Goal: Find specific page/section

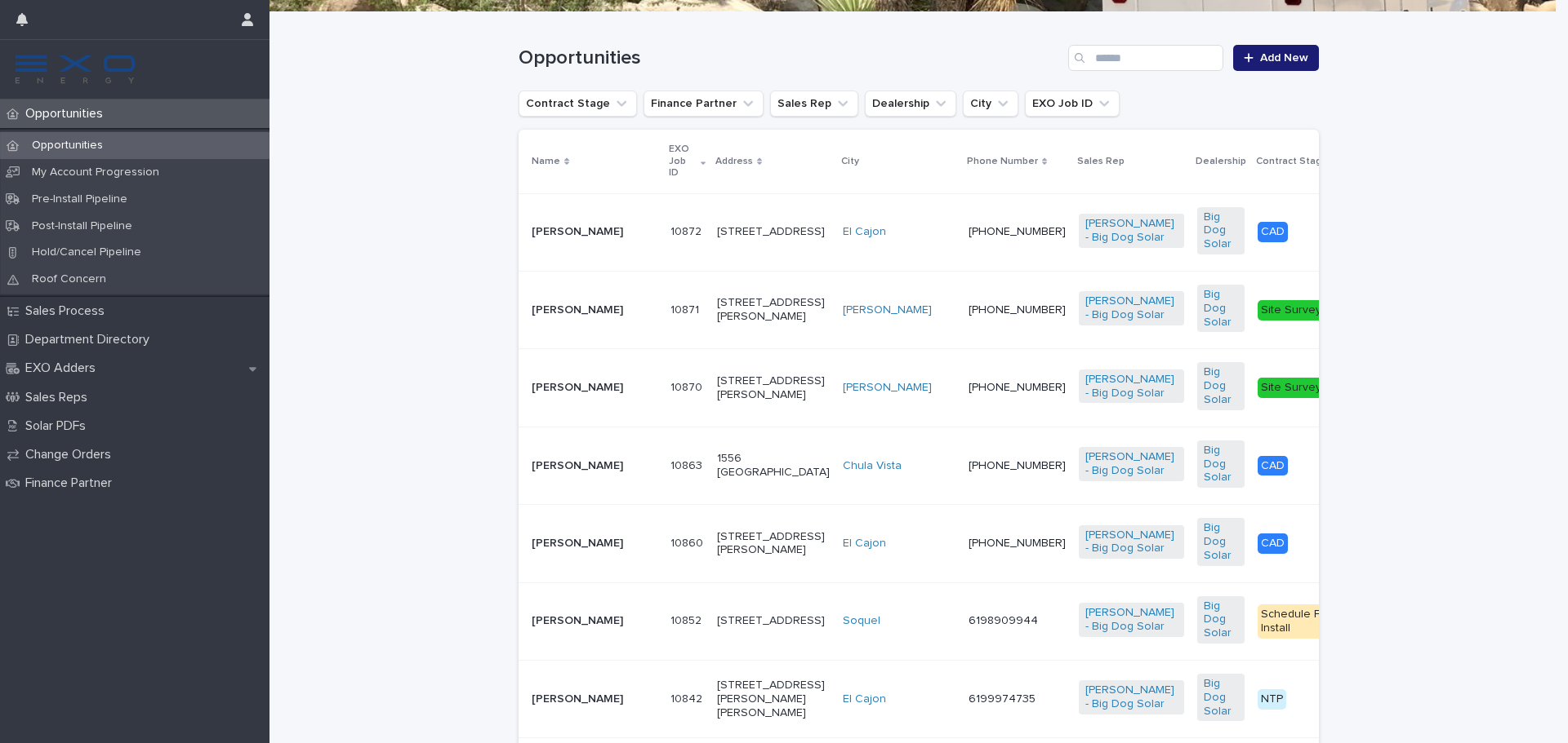
scroll to position [408, 0]
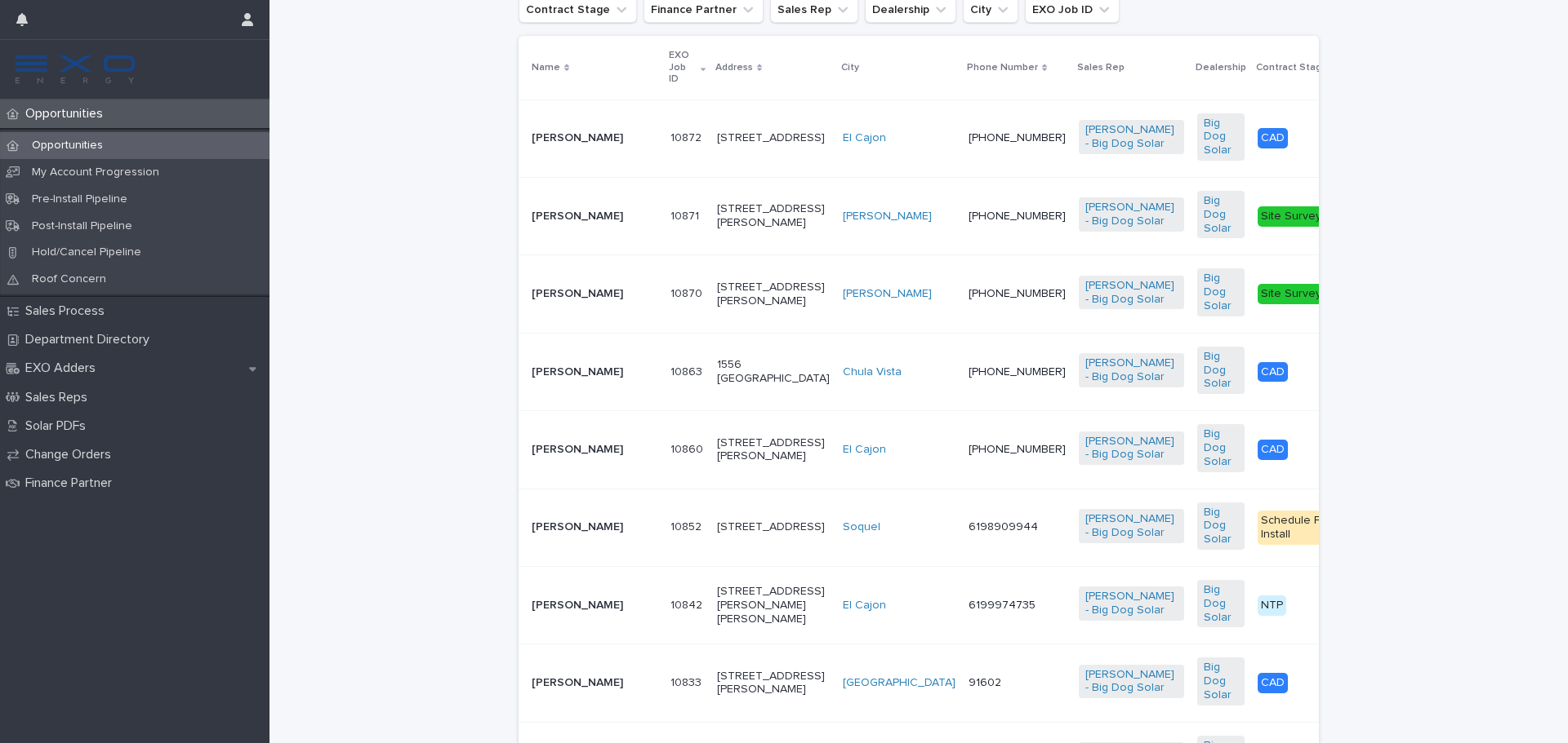
click at [558, 380] on p "[PERSON_NAME]" at bounding box center [594, 372] width 126 height 13
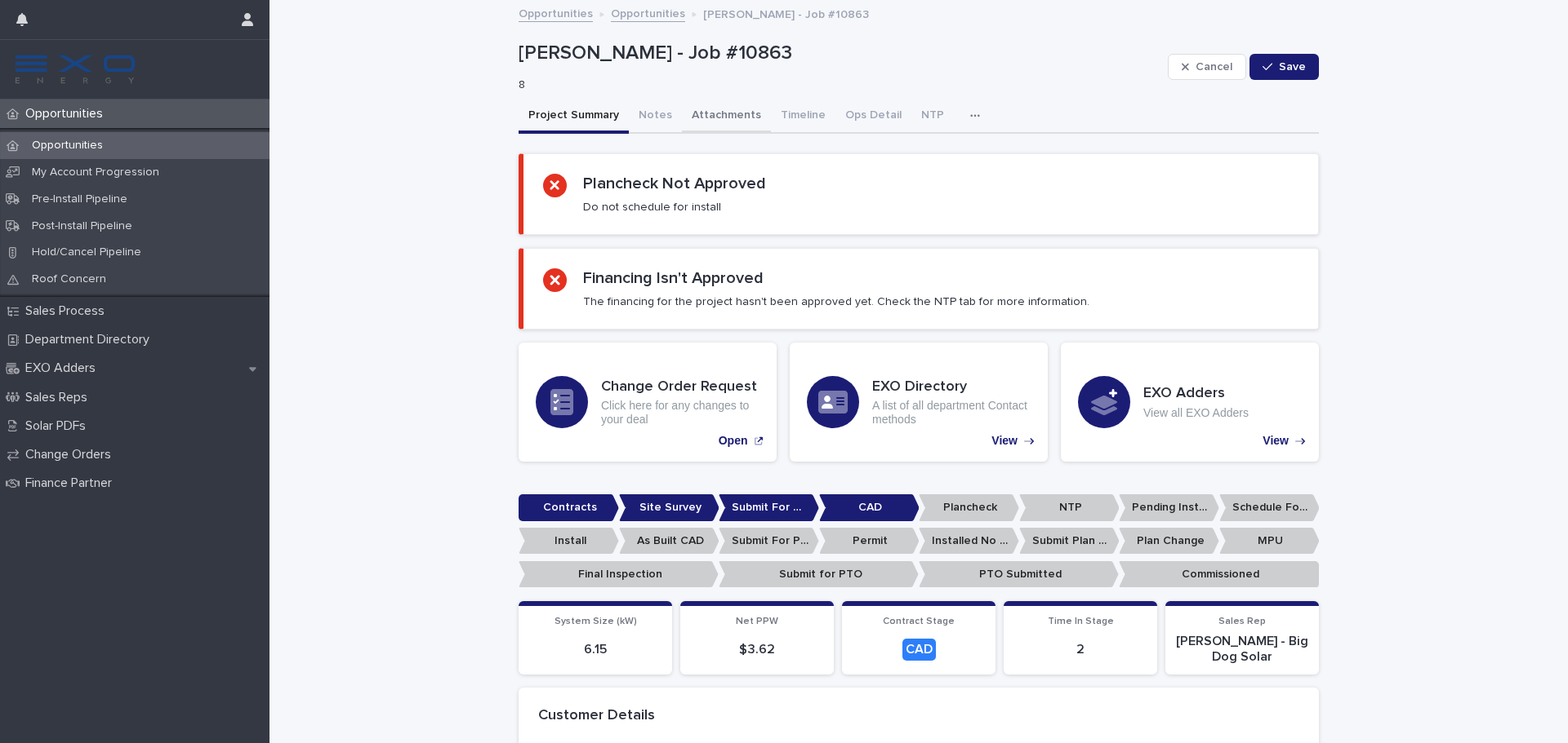
click at [692, 116] on button "Attachments" at bounding box center [726, 116] width 89 height 35
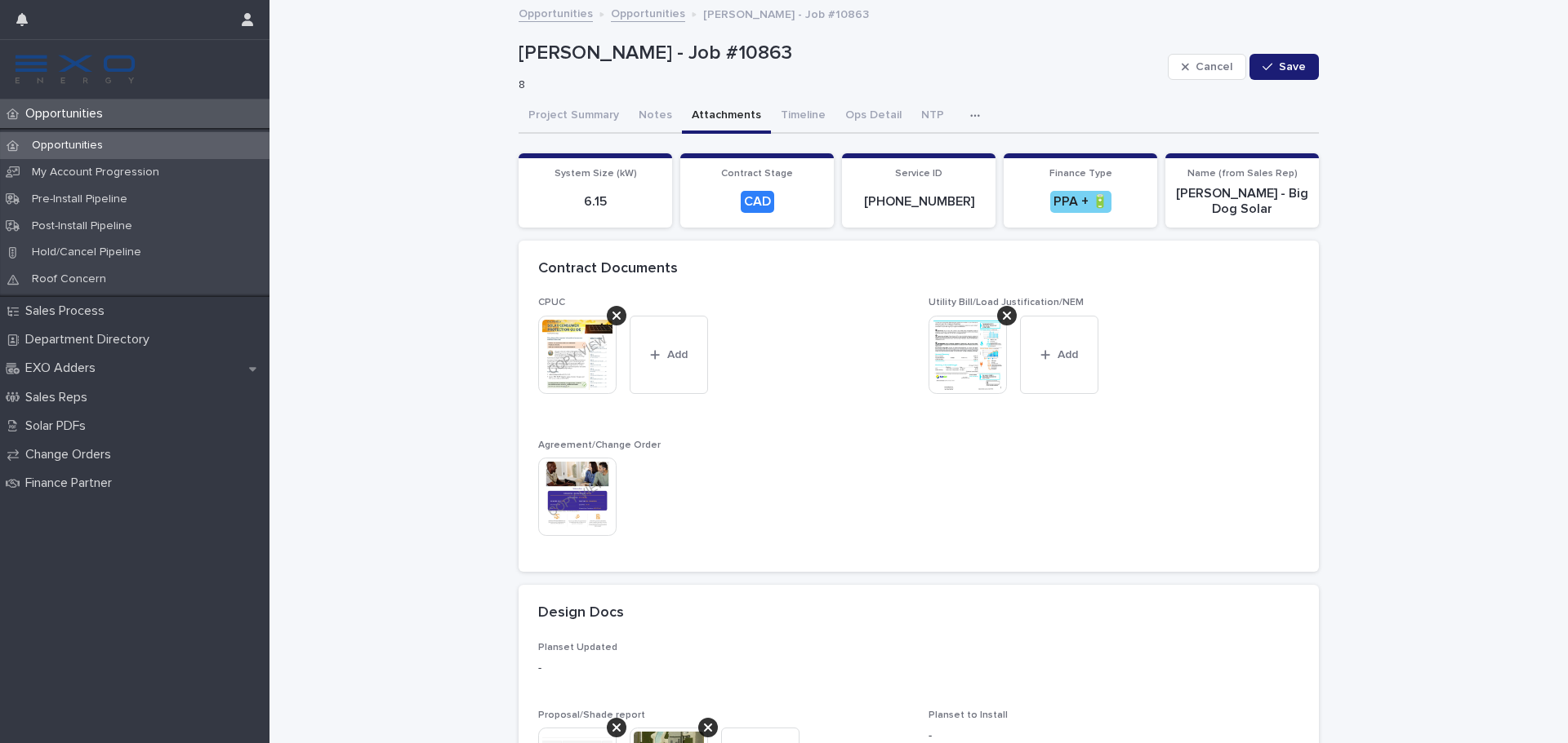
click at [967, 364] on img at bounding box center [967, 354] width 78 height 78
